Goal: Task Accomplishment & Management: Complete application form

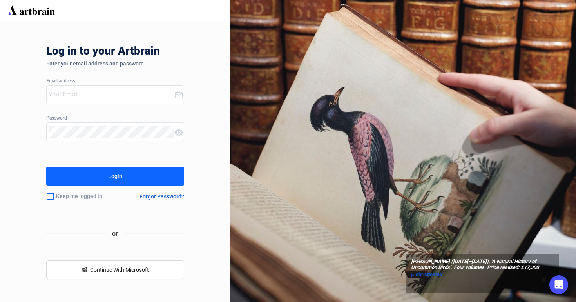
type input "marketing@millerandmillerauctions.com"
click at [110, 170] on div "Login" at bounding box center [115, 176] width 14 height 13
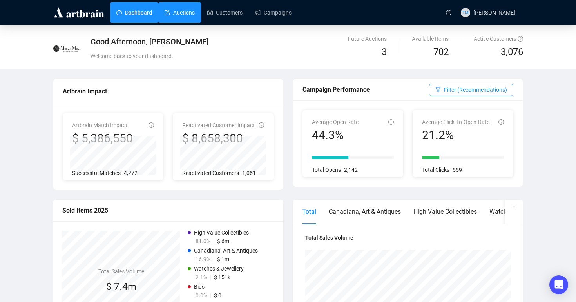
click at [181, 18] on link "Auctions" at bounding box center [179, 12] width 30 height 20
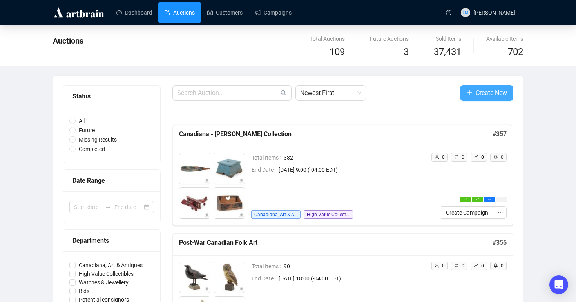
click at [463, 92] on button "Create New" at bounding box center [486, 93] width 53 height 16
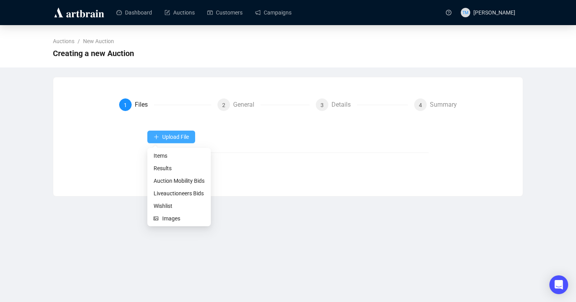
click at [156, 138] on icon "plus" at bounding box center [155, 136] width 5 height 5
click at [156, 155] on span "Items" at bounding box center [178, 155] width 51 height 9
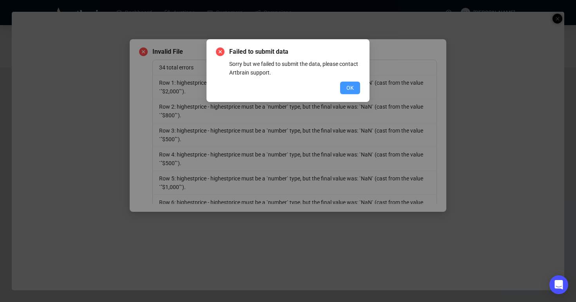
click at [352, 88] on span "OK" at bounding box center [349, 87] width 7 height 9
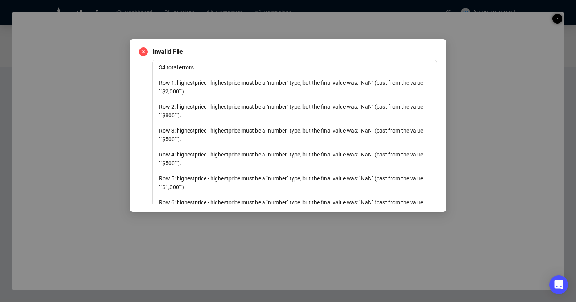
click at [555, 18] on div "Invalid File 34 total errors Row 1: highestprice - highestprice must be a `numb…" at bounding box center [288, 151] width 576 height 302
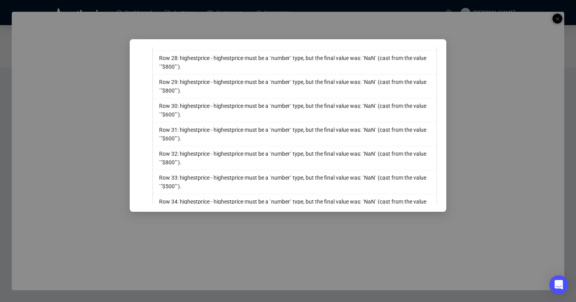
scroll to position [701, 0]
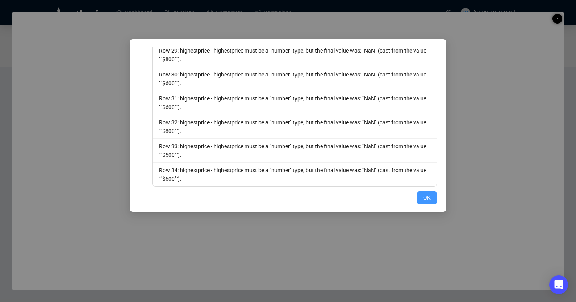
click at [423, 194] on span "OK" at bounding box center [426, 197] width 7 height 9
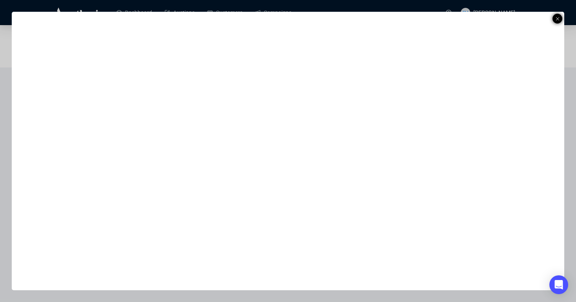
click at [557, 18] on line at bounding box center [557, 18] width 3 height 3
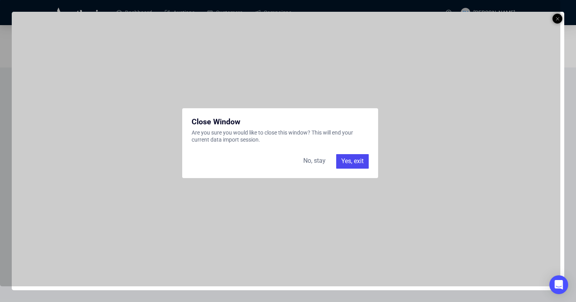
click at [340, 163] on div "Yes, exit" at bounding box center [352, 161] width 33 height 14
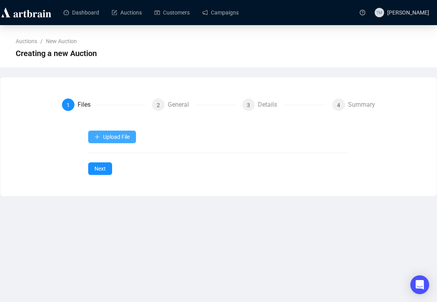
click at [94, 137] on icon "plus" at bounding box center [96, 136] width 5 height 5
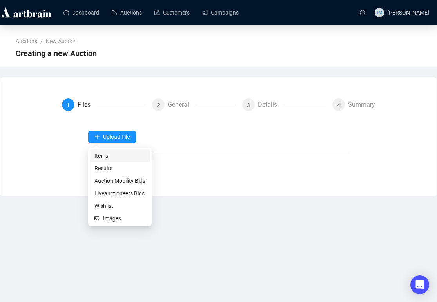
click at [107, 154] on span "Items" at bounding box center [119, 155] width 51 height 9
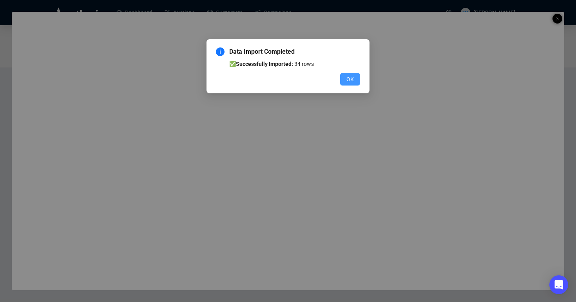
click at [349, 80] on span "OK" at bounding box center [349, 79] width 7 height 9
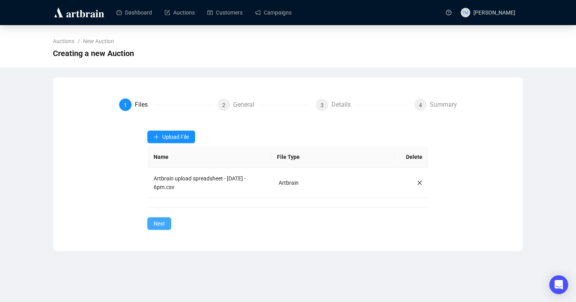
click at [160, 227] on span "Next" at bounding box center [158, 223] width 11 height 9
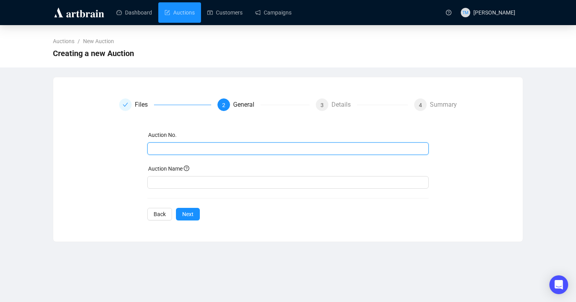
click at [256, 146] on input "text" at bounding box center [287, 148] width 271 height 9
type input "358"
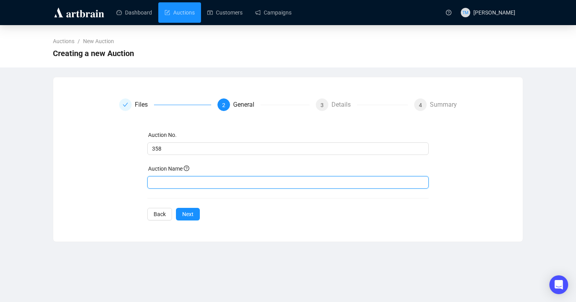
click at [191, 179] on input "text" at bounding box center [288, 182] width 282 height 13
type input "Canadian Historical Pottery"
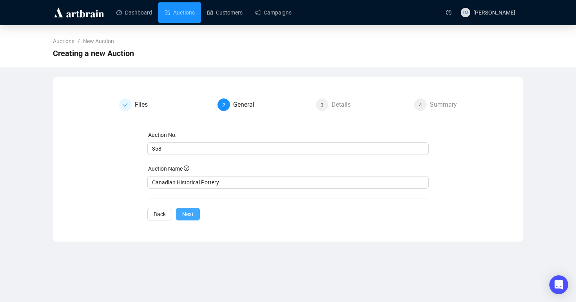
click at [183, 211] on span "Next" at bounding box center [187, 213] width 11 height 9
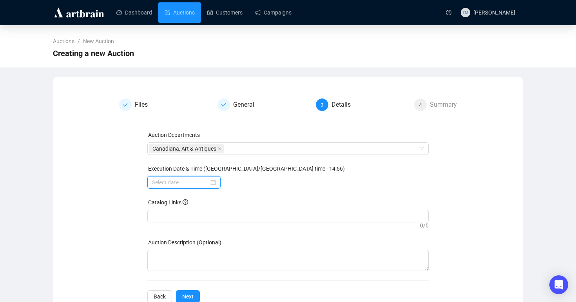
click at [181, 180] on input at bounding box center [180, 182] width 57 height 9
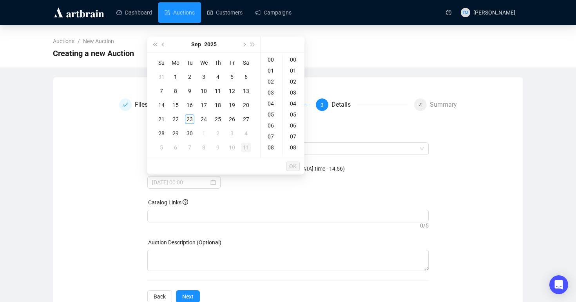
click at [246, 148] on div "11" at bounding box center [245, 147] width 9 height 9
click at [270, 125] on div "18" at bounding box center [271, 128] width 19 height 11
type input "2025-10-11 18:00"
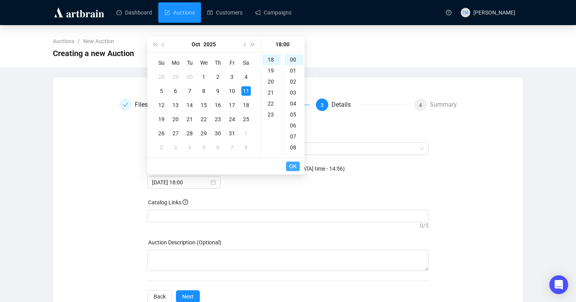
click at [295, 162] on span "OK" at bounding box center [292, 166] width 7 height 15
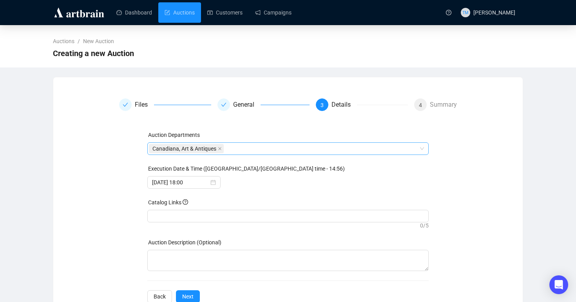
scroll to position [22, 0]
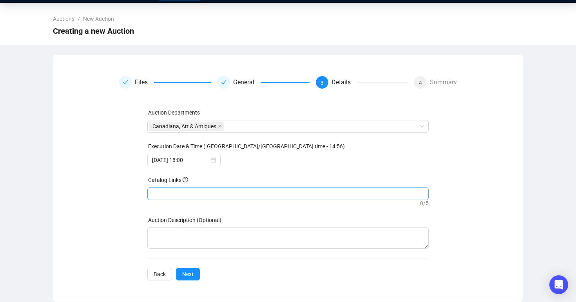
click at [260, 195] on div at bounding box center [288, 193] width 278 height 11
paste input "https://live.millerandmillerauctions.com/auctions/4-I7BZSY/canadian-historical-…"
type input "https://live.millerandmillerauctions.com/auctions/4-I7BZSY/canadian-historical-…"
click at [475, 200] on div "Files General Details 4 Summary Auction Departments Canadiana, Art & Antiques E…" at bounding box center [288, 178] width 450 height 204
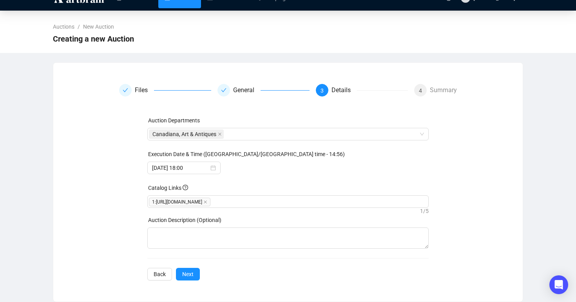
scroll to position [14, 0]
click at [196, 272] on button "Next" at bounding box center [188, 273] width 24 height 13
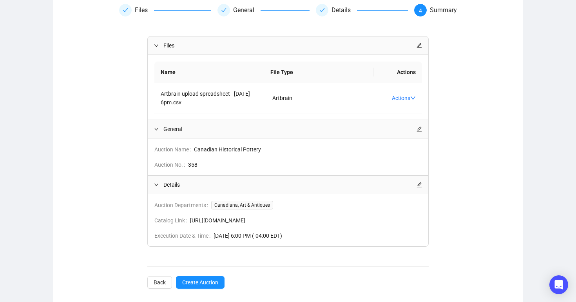
scroll to position [103, 0]
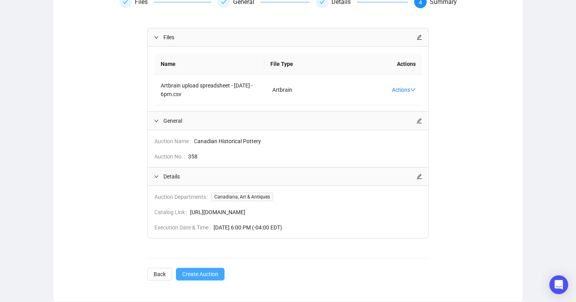
click at [211, 274] on span "Create Auction" at bounding box center [200, 273] width 36 height 9
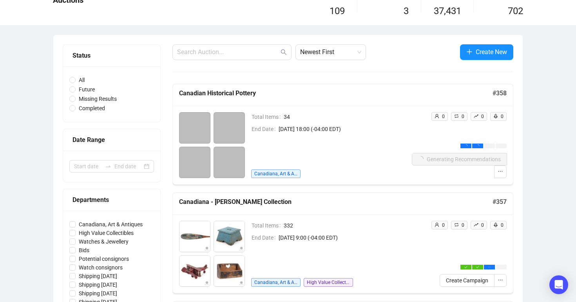
scroll to position [40, 0]
